Goal: Task Accomplishment & Management: Manage account settings

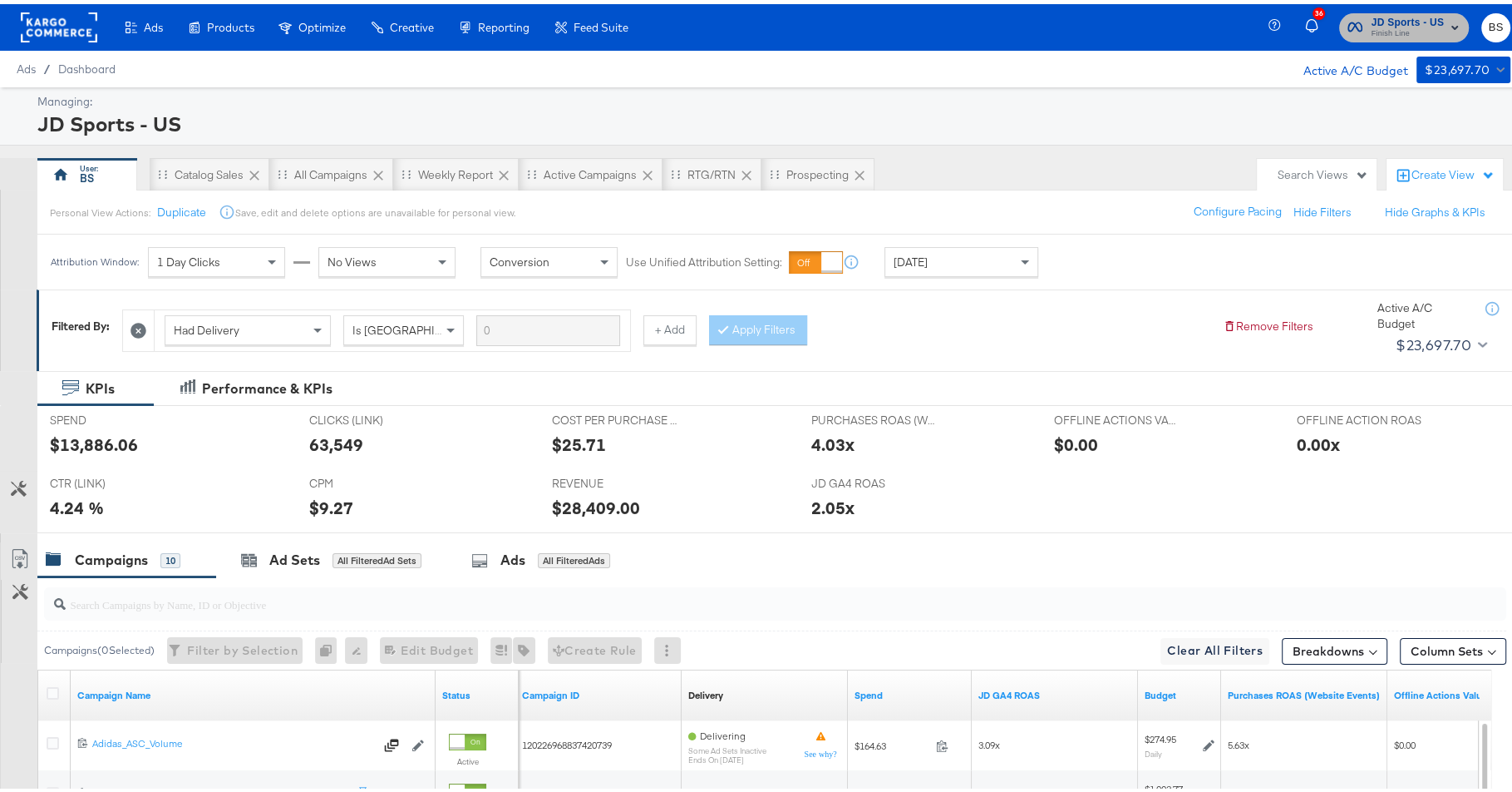
click at [1379, 32] on span "Finish Line" at bounding box center [1407, 30] width 73 height 13
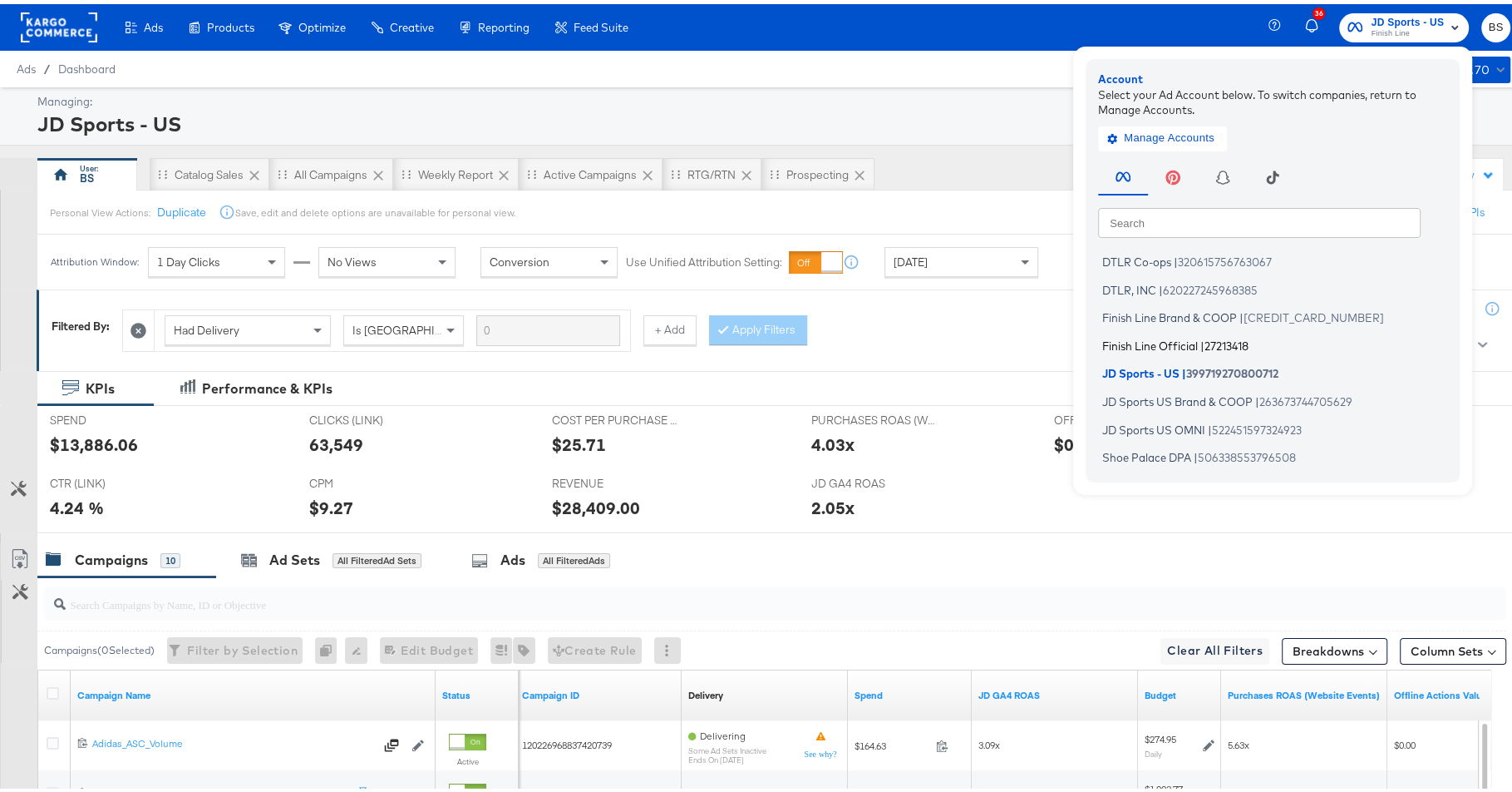
click at [1181, 331] on li "Finish Line Official | 27213418" at bounding box center [1277, 340] width 357 height 24
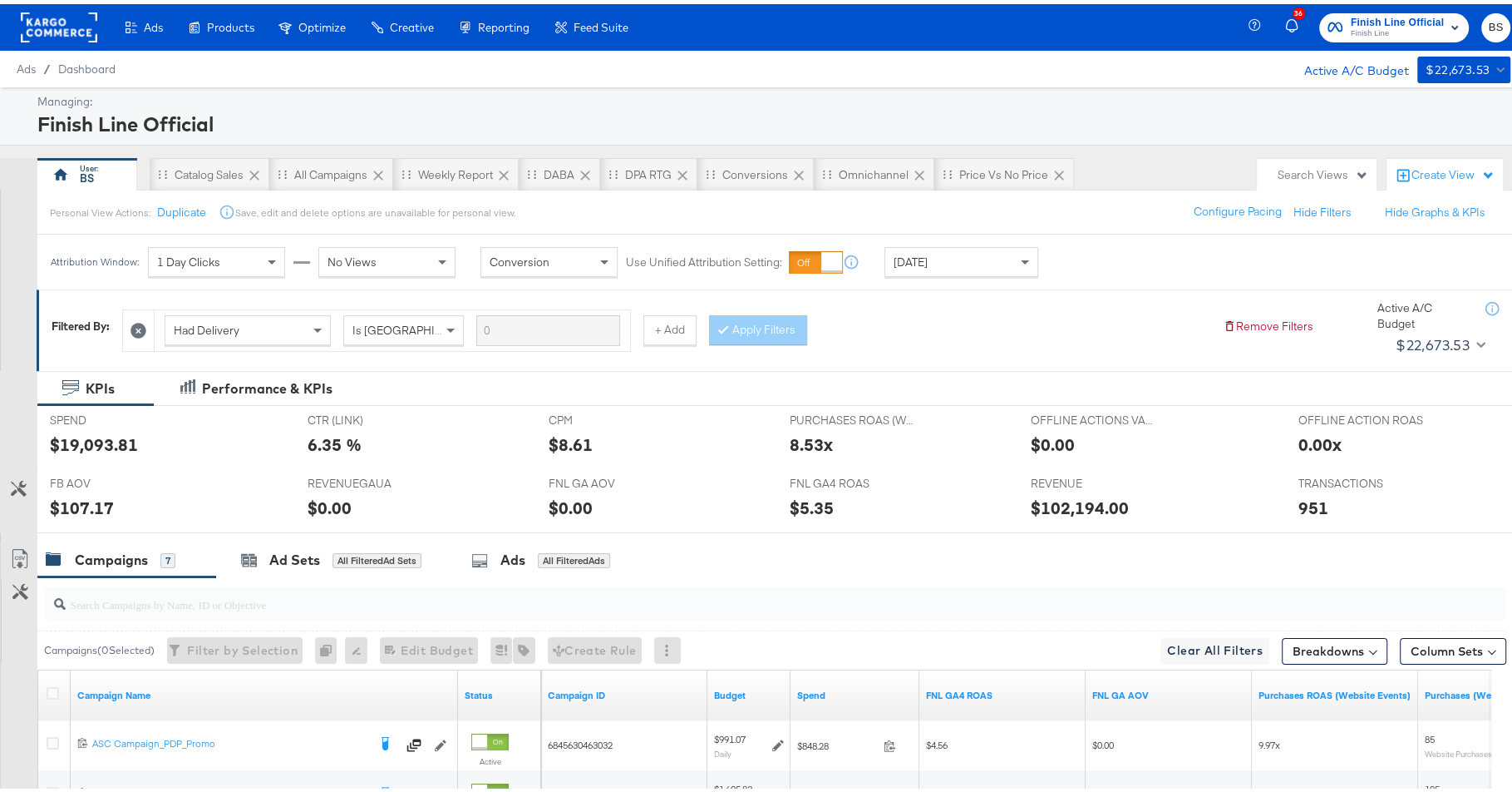
click at [952, 274] on div "Attribution Window: 1 Day Clicks No Views Conversion Use Unified Attribution Se…" at bounding box center [548, 258] width 1021 height 55
click at [948, 294] on div "Filtered By: Had Delivery Is Greater Than + Add Apply Filters Remove Filters Ac…" at bounding box center [782, 321] width 1462 height 63
click at [948, 273] on div "Attribution Window: 1 Day Clicks No Views Conversion Use Unified Attribution Se…" at bounding box center [548, 258] width 1021 height 55
click at [948, 267] on div "[DATE]" at bounding box center [961, 258] width 152 height 29
